Goal: Task Accomplishment & Management: Manage account settings

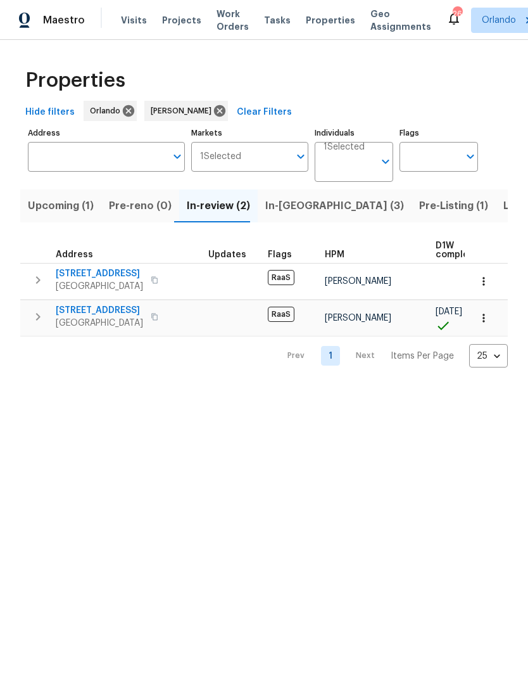
click at [305, 210] on span "In-reno (3)" at bounding box center [334, 206] width 139 height 18
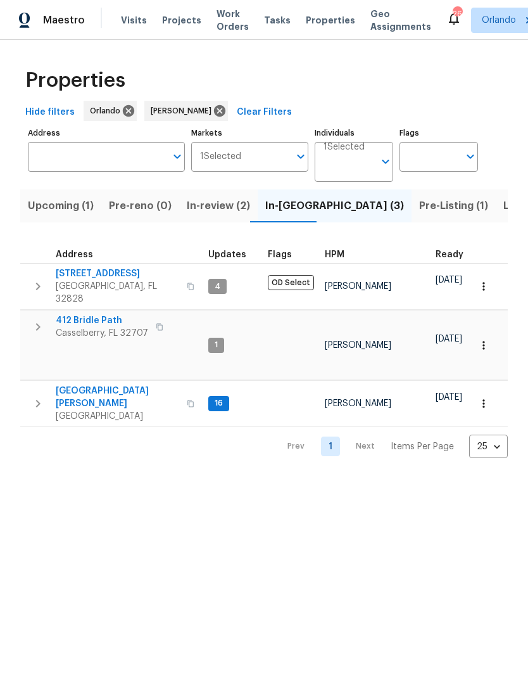
click at [210, 210] on span "In-review (2)" at bounding box center [218, 206] width 63 height 18
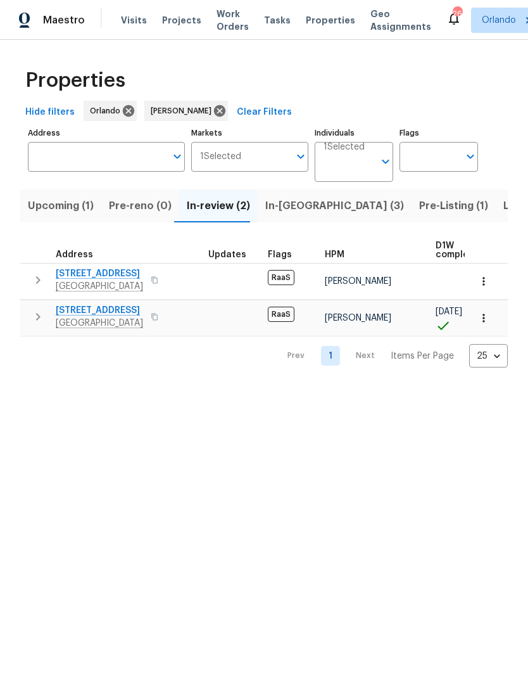
click at [297, 200] on span "In-reno (3)" at bounding box center [334, 206] width 139 height 18
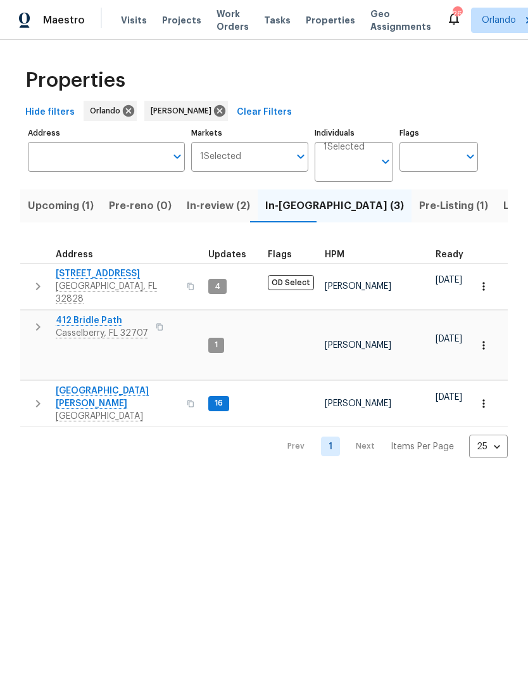
click at [121, 277] on span "2609 Windsorgate Ln" at bounding box center [118, 273] width 124 height 13
click at [101, 314] on span "412 Bridle Path" at bounding box center [102, 320] width 92 height 13
click at [106, 410] on span "Orlando, FL 32809" at bounding box center [118, 416] width 124 height 13
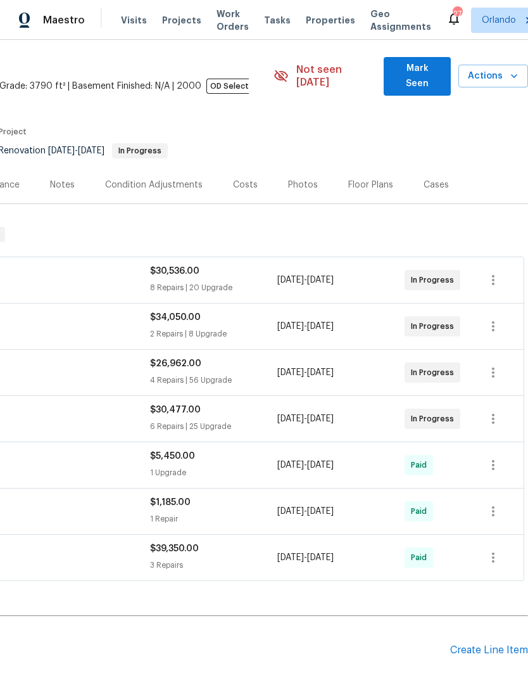
scroll to position [39, 187]
click at [432, 72] on span "Mark Seen" at bounding box center [417, 75] width 46 height 31
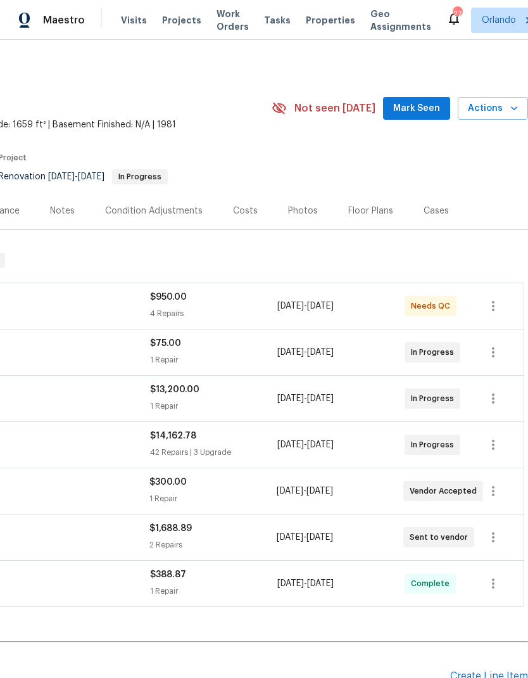
scroll to position [0, 187]
click at [430, 106] on span "Mark Seen" at bounding box center [416, 109] width 47 height 16
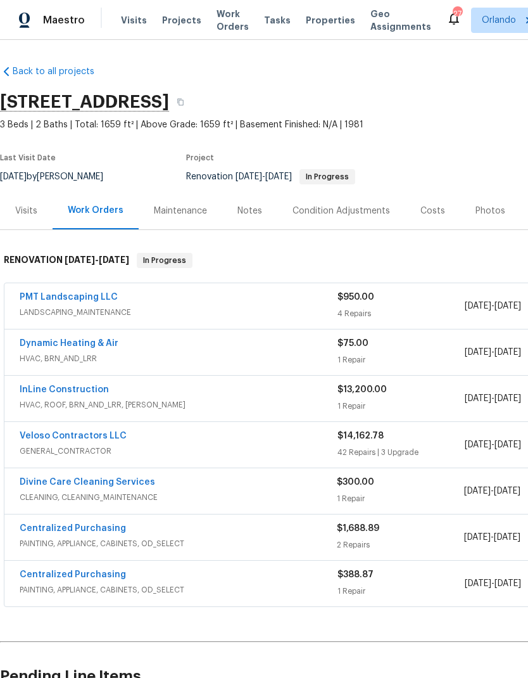
scroll to position [0, 0]
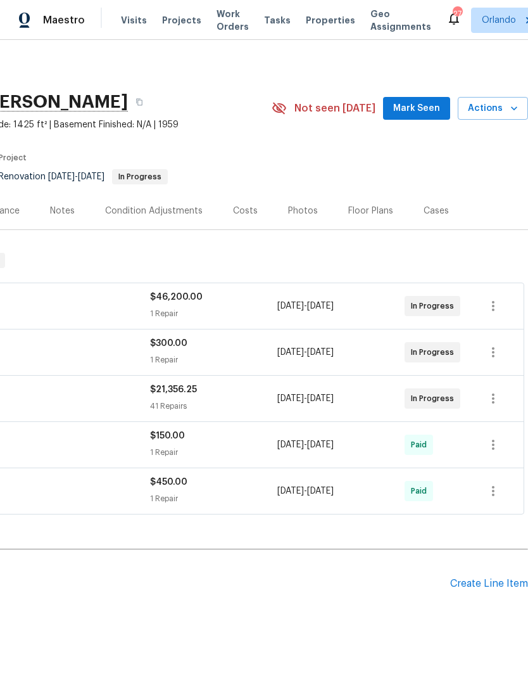
scroll to position [0, 187]
click at [436, 105] on span "Mark Seen" at bounding box center [416, 109] width 47 height 16
